Goal: Ask a question: Seek information or help from site administrators or community

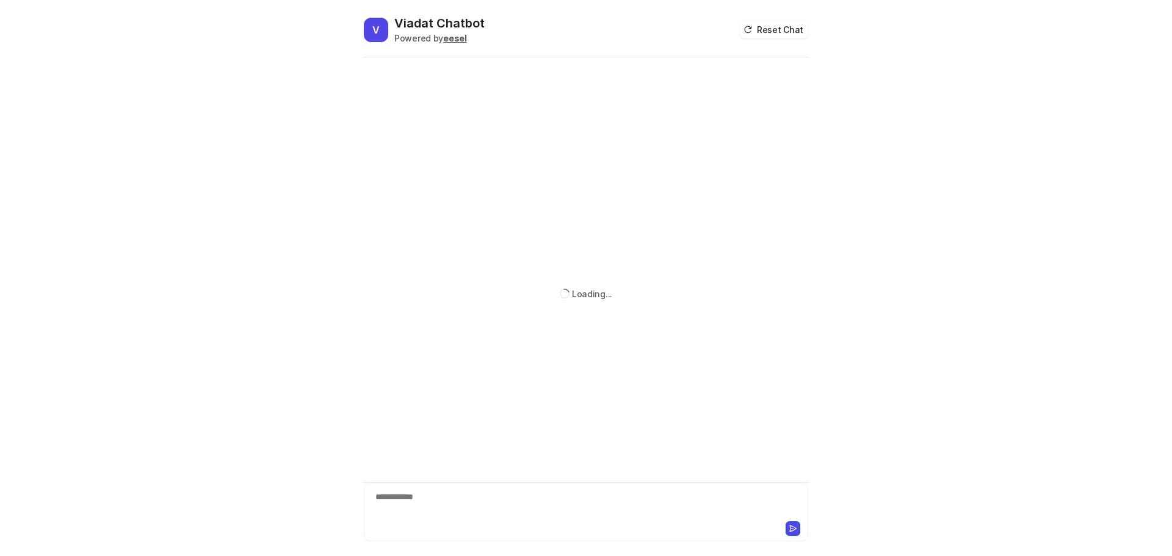
click at [405, 496] on div "**********" at bounding box center [586, 505] width 438 height 28
click at [405, 496] on div at bounding box center [586, 505] width 438 height 28
click at [717, 111] on p "viadat change language to english" at bounding box center [728, 116] width 146 height 15
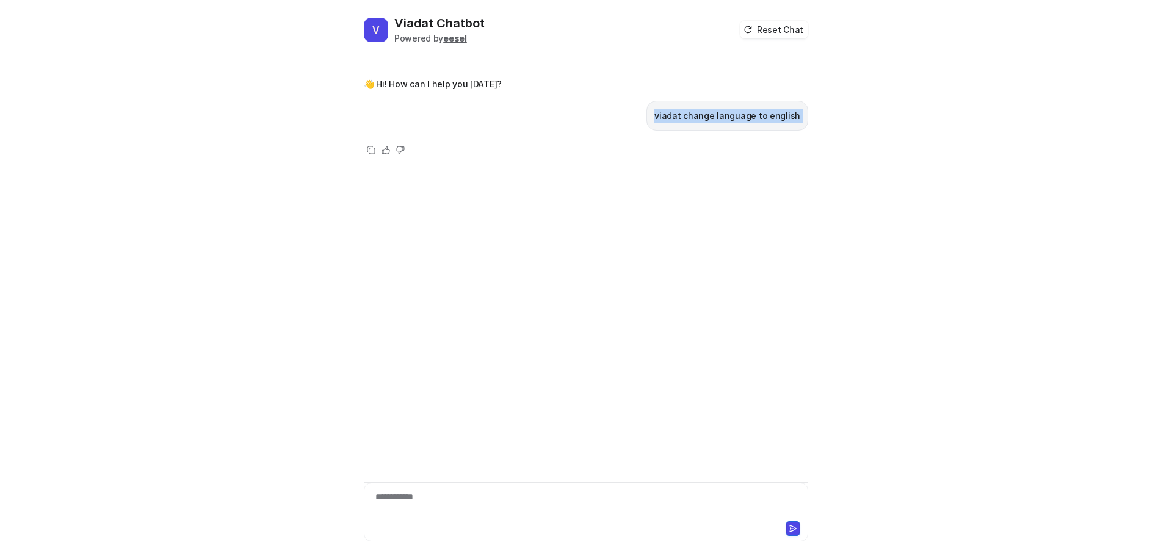
drag, startPoint x: 717, startPoint y: 111, endPoint x: 766, endPoint y: 56, distance: 74.0
click at [717, 111] on p "viadat change language to english" at bounding box center [728, 116] width 146 height 15
copy div "viadat change language to english Copy Helpful Not helpful"
click at [785, 27] on button "Reset Chat" at bounding box center [774, 30] width 68 height 18
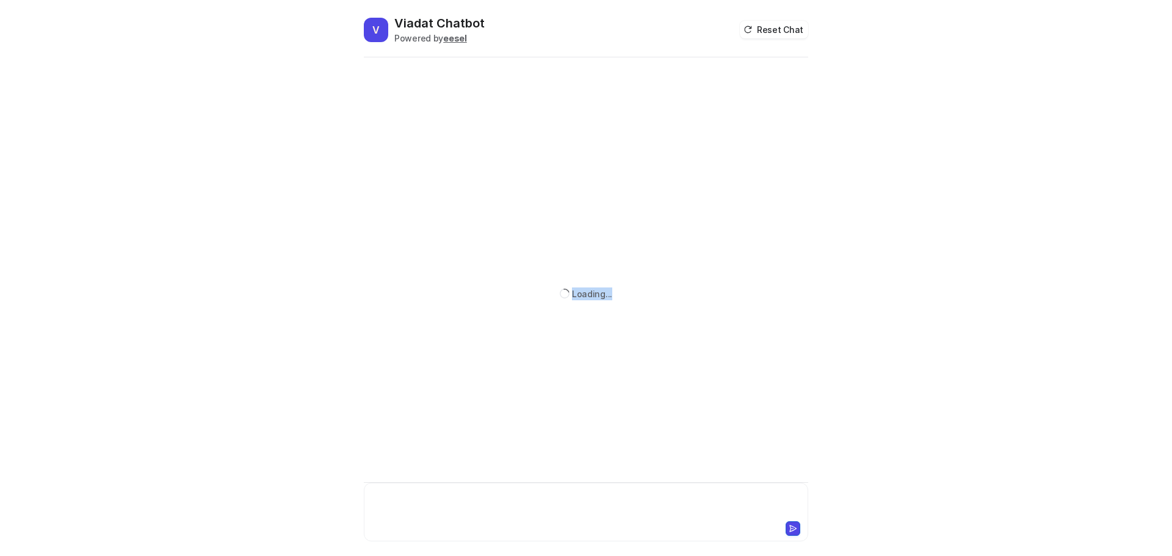
click at [462, 503] on div at bounding box center [586, 505] width 438 height 28
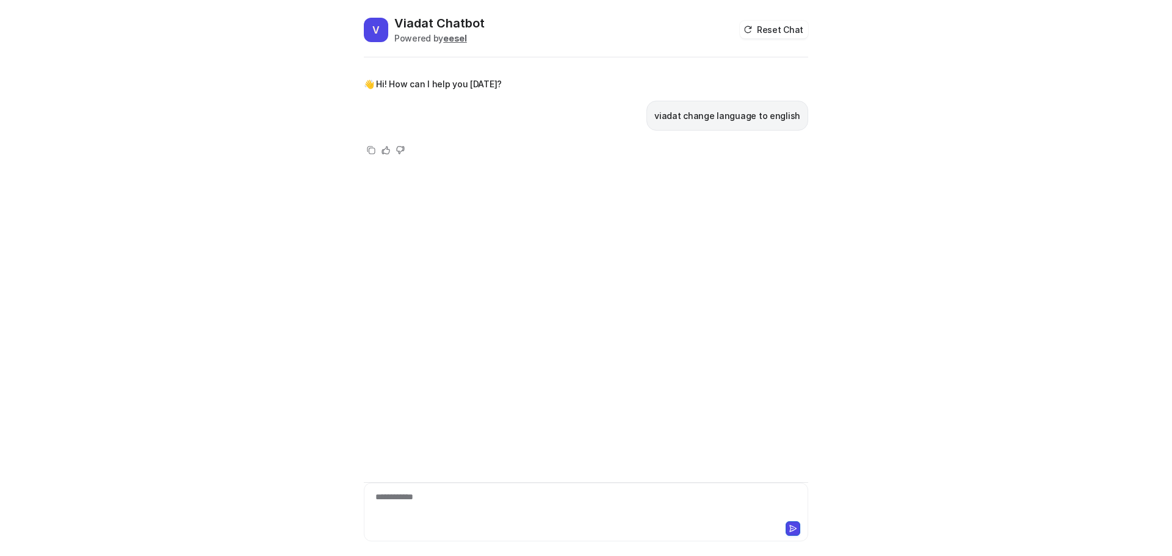
drag, startPoint x: 779, startPoint y: 41, endPoint x: 786, endPoint y: 34, distance: 10.4
click at [779, 40] on div "V Viadat Chatbot Powered by eesel Reset Chat" at bounding box center [586, 36] width 444 height 43
click at [786, 34] on button "Reset Chat" at bounding box center [774, 30] width 68 height 18
click at [598, 528] on div at bounding box center [693, 528] width 213 height 15
click at [606, 509] on div "**********" at bounding box center [586, 505] width 438 height 28
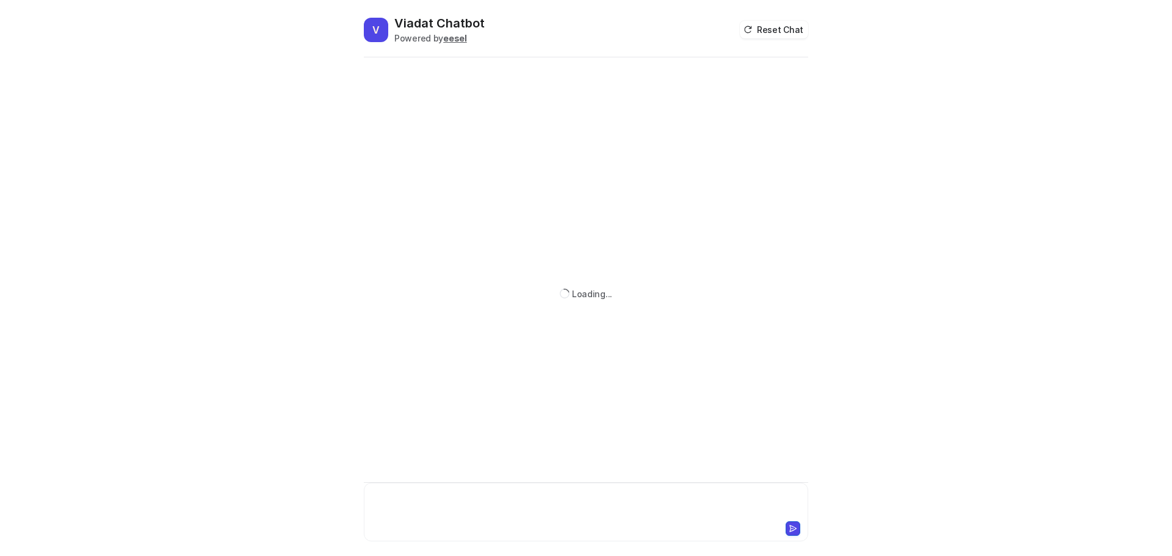
click at [435, 495] on div at bounding box center [586, 505] width 438 height 28
paste div
click at [417, 494] on div "**********" at bounding box center [586, 505] width 438 height 28
click at [786, 32] on button "Reset Chat" at bounding box center [774, 30] width 68 height 18
click at [440, 491] on div at bounding box center [586, 505] width 438 height 28
